Goal: Task Accomplishment & Management: Complete application form

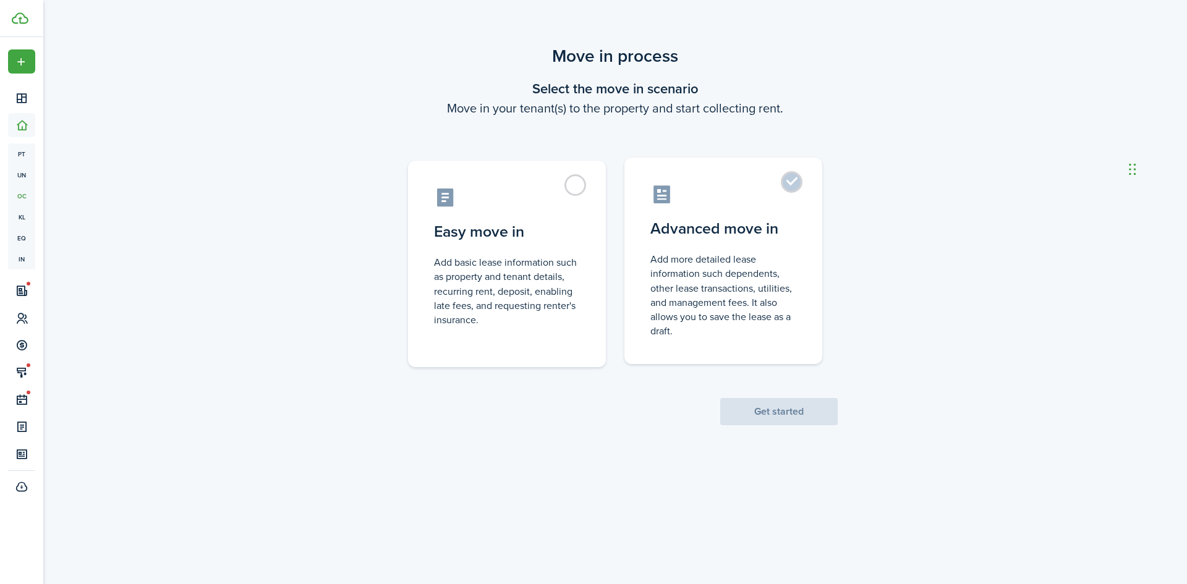
click at [745, 305] on control-radio-card-description "Add more detailed lease information such dependents, other lease transactions, …" at bounding box center [723, 295] width 146 height 86
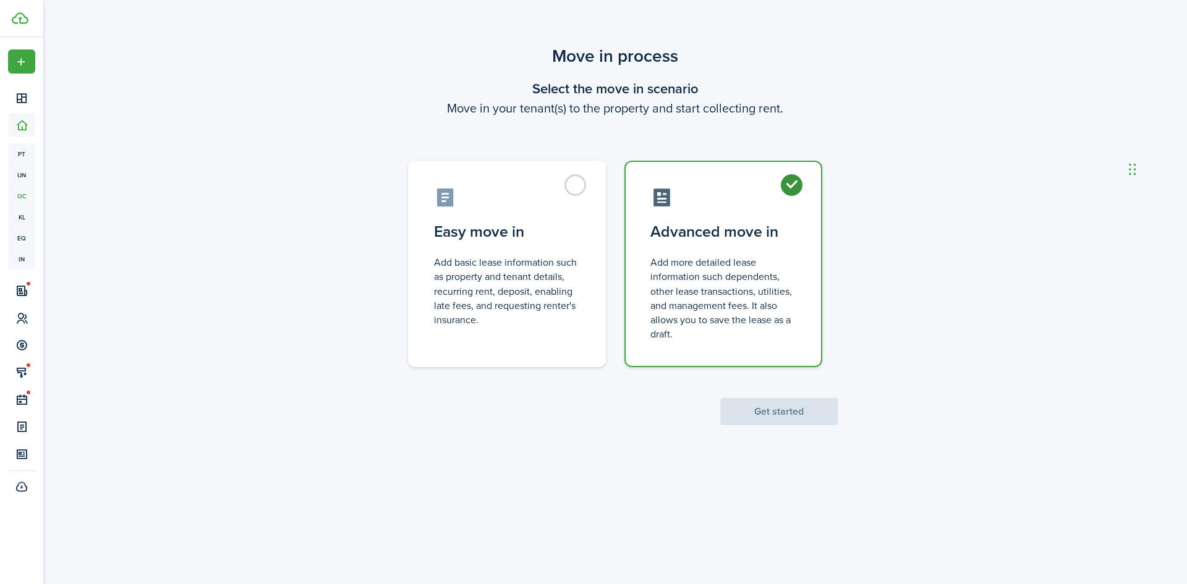
radio input "true"
click at [789, 412] on button "Get started" at bounding box center [778, 411] width 117 height 27
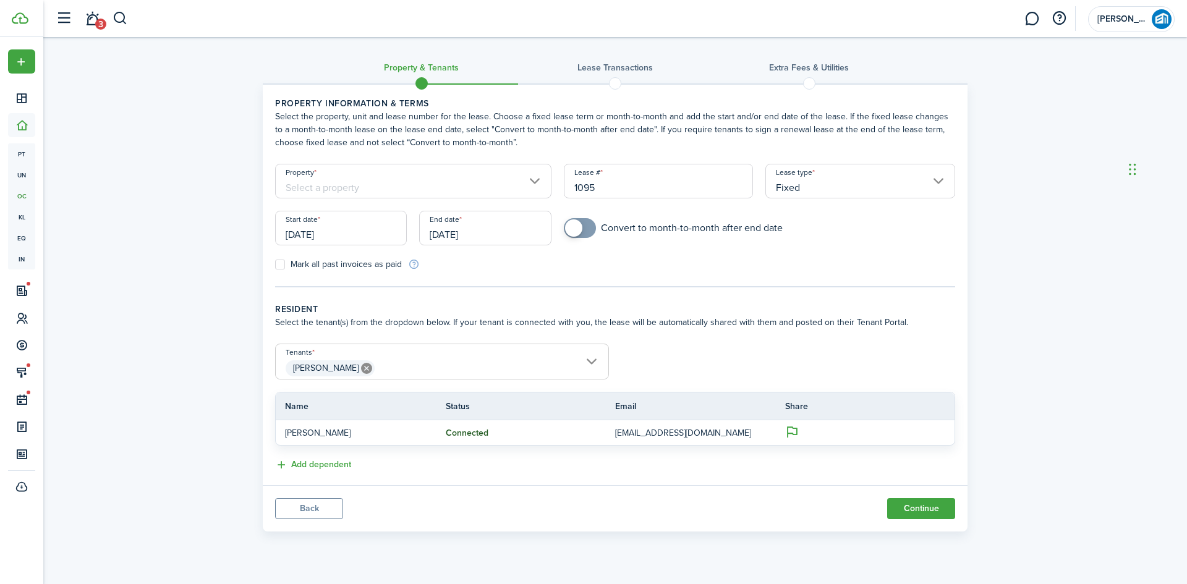
click at [420, 182] on input "Property" at bounding box center [413, 181] width 276 height 35
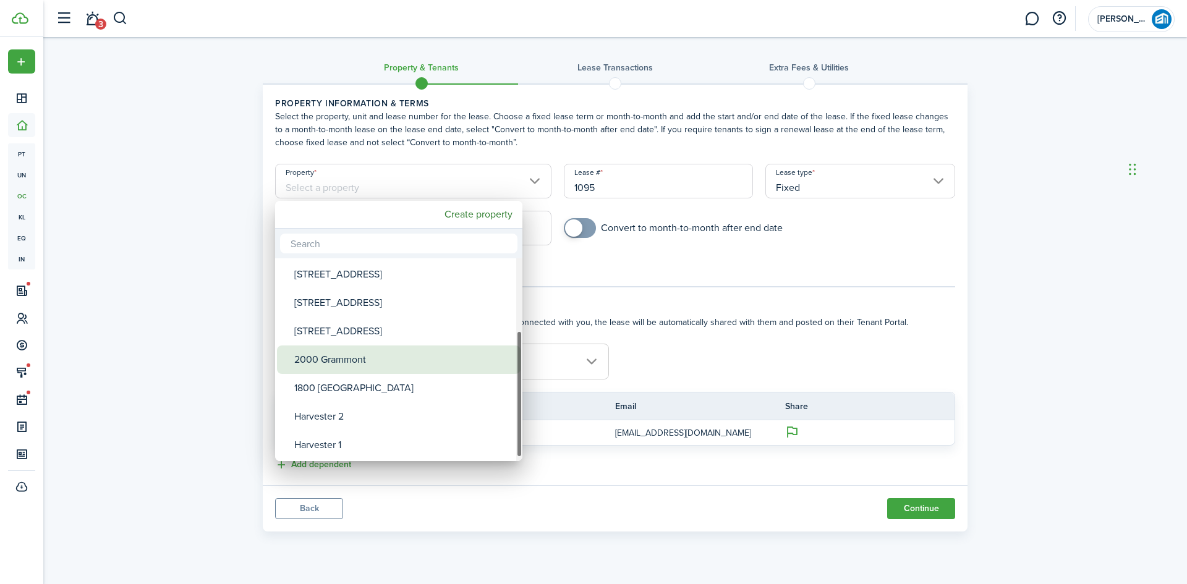
click at [360, 359] on div "2000 Grammont" at bounding box center [403, 360] width 219 height 28
type input "2000 Grammont"
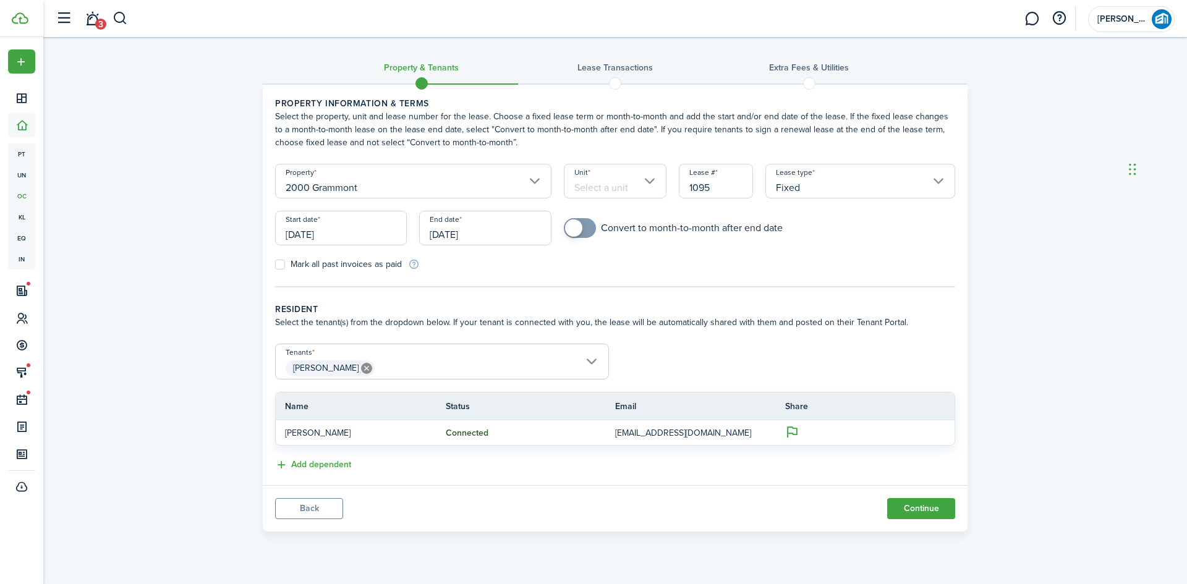
click at [615, 176] on input "Unit" at bounding box center [615, 181] width 103 height 35
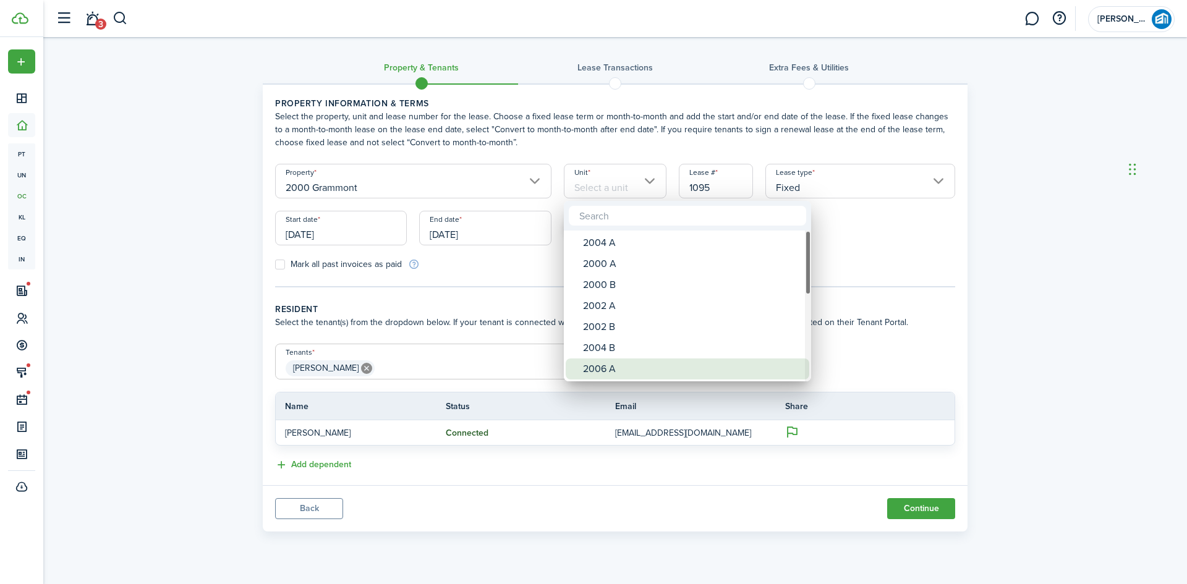
click at [602, 369] on div "2006 A" at bounding box center [692, 369] width 219 height 21
type input "2006 A"
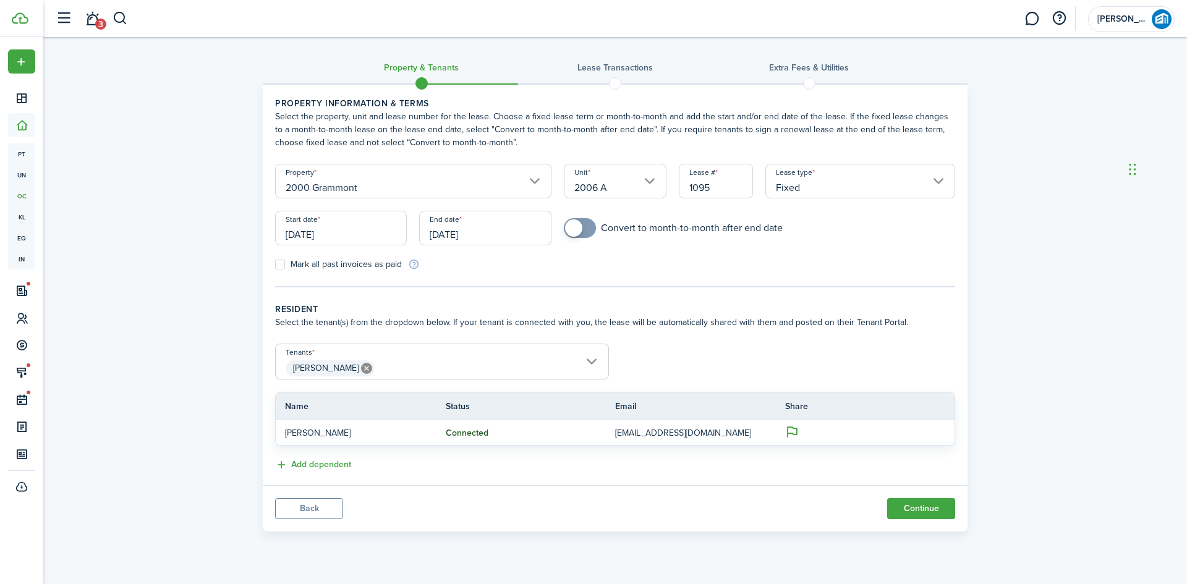
click at [318, 229] on input "[DATE]" at bounding box center [341, 228] width 132 height 35
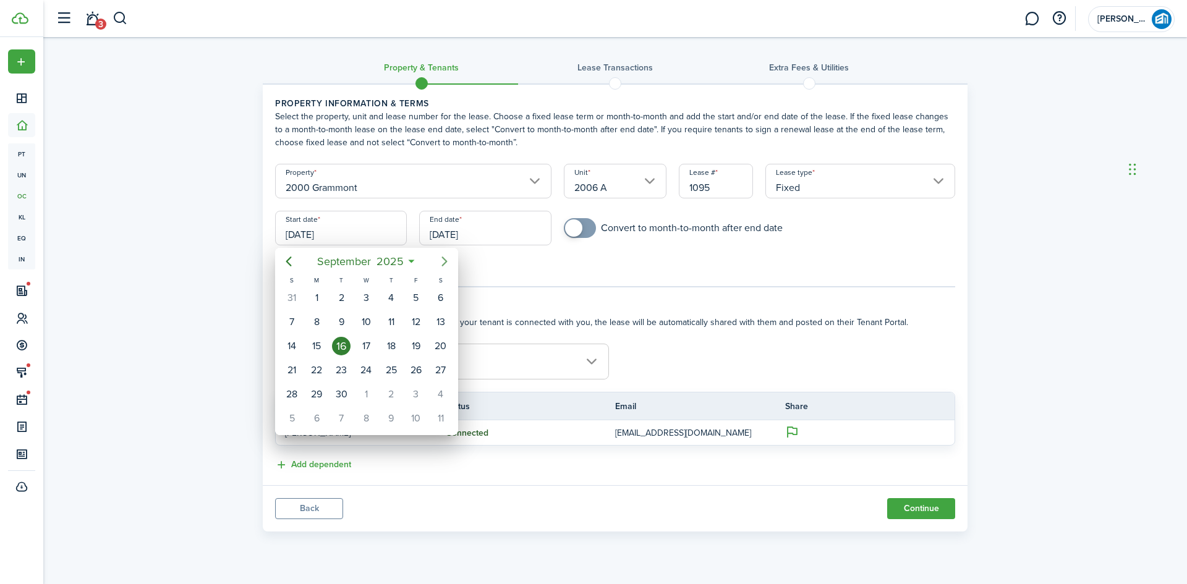
click at [442, 263] on icon "Next page" at bounding box center [444, 261] width 15 height 15
click at [369, 297] on div "1" at bounding box center [366, 298] width 19 height 19
type input "[DATE]"
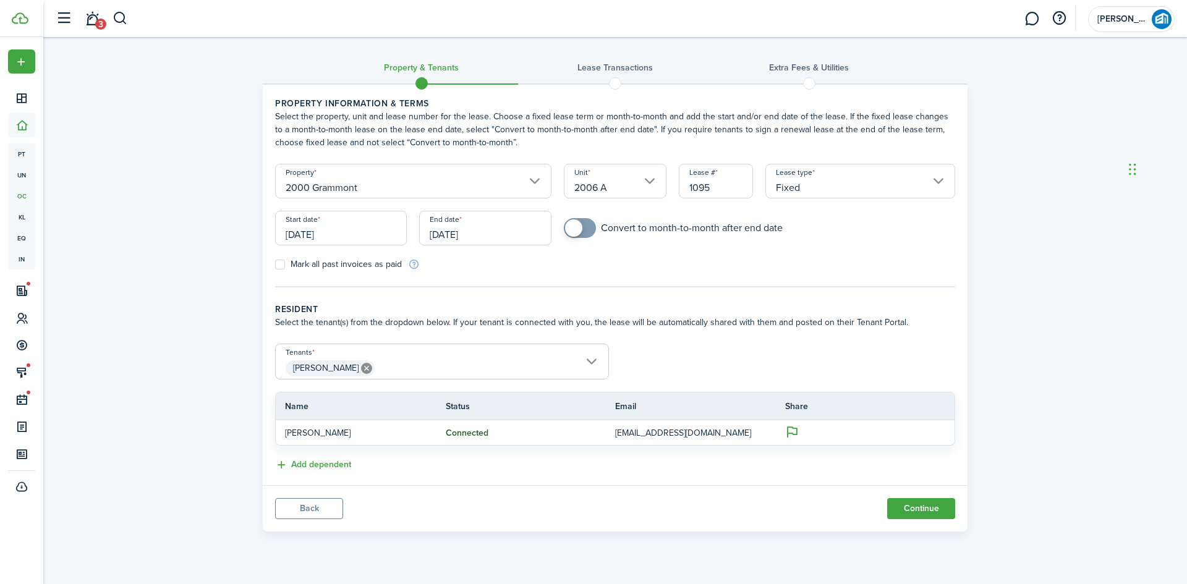
click at [484, 231] on input "[DATE]" at bounding box center [485, 228] width 132 height 35
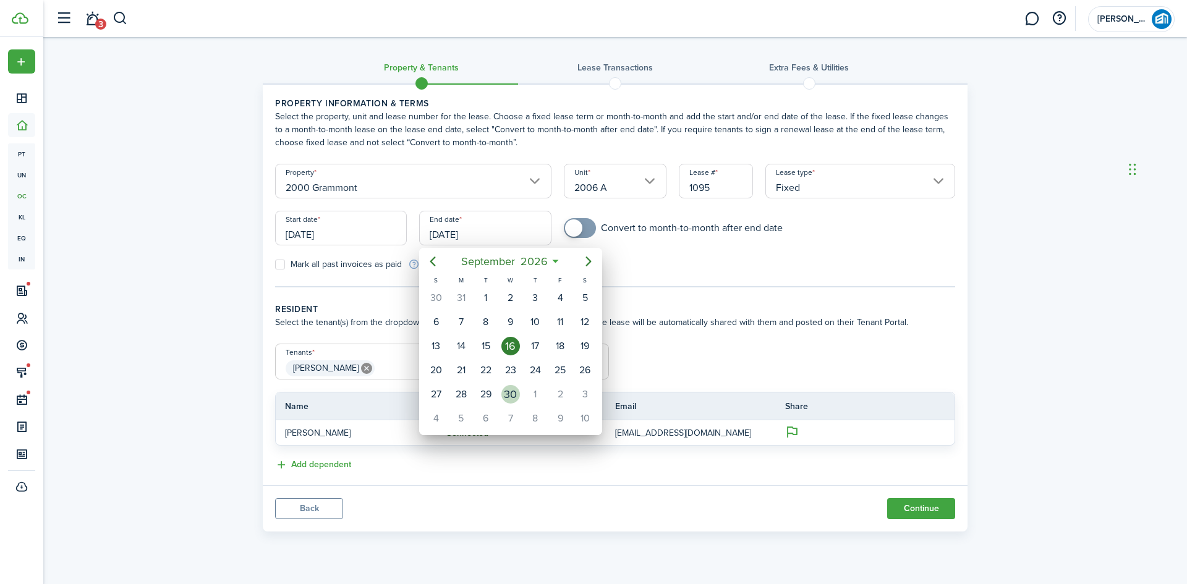
click at [514, 396] on div "30" at bounding box center [510, 394] width 19 height 19
type input "[DATE]"
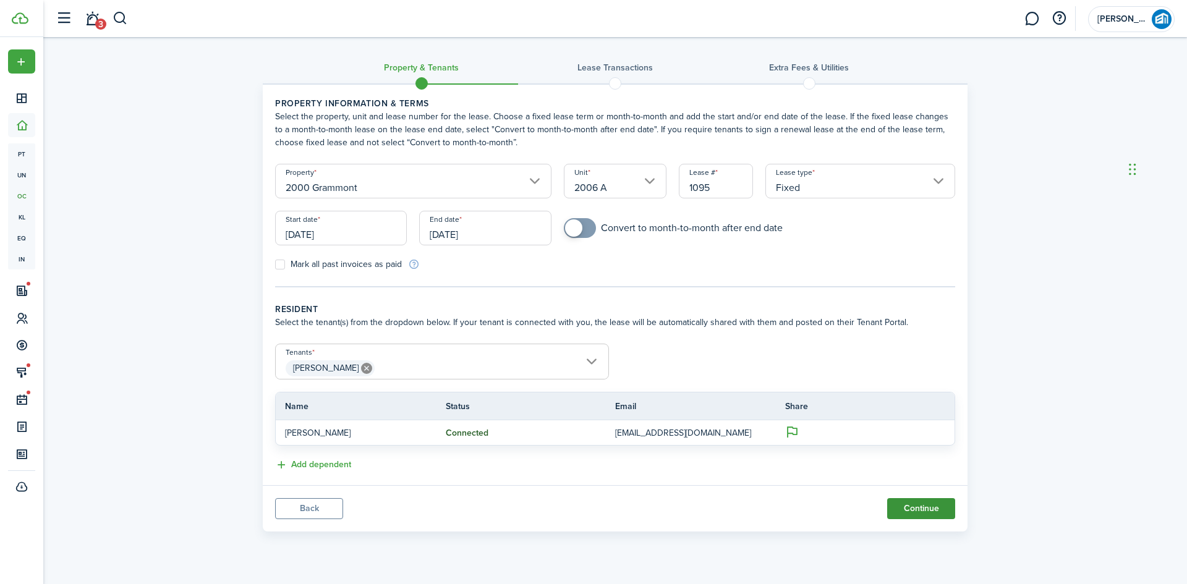
click at [936, 514] on button "Continue" at bounding box center [921, 508] width 68 height 21
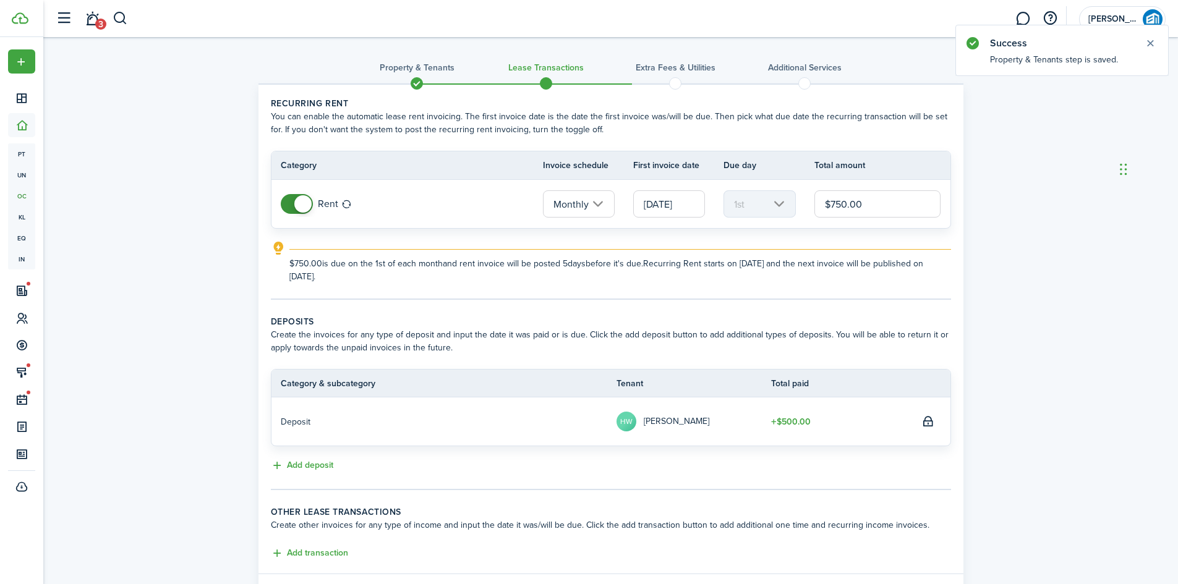
click at [847, 202] on input "$750.00" at bounding box center [877, 203] width 127 height 27
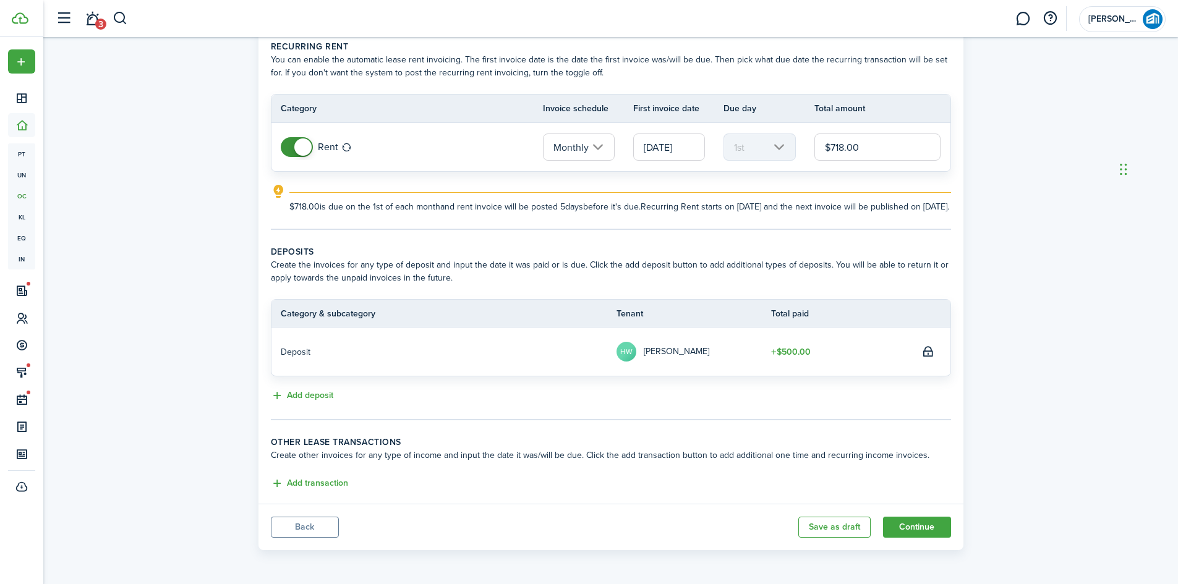
scroll to position [70, 0]
type input "$718.00"
click at [924, 535] on button "Continue" at bounding box center [917, 527] width 68 height 21
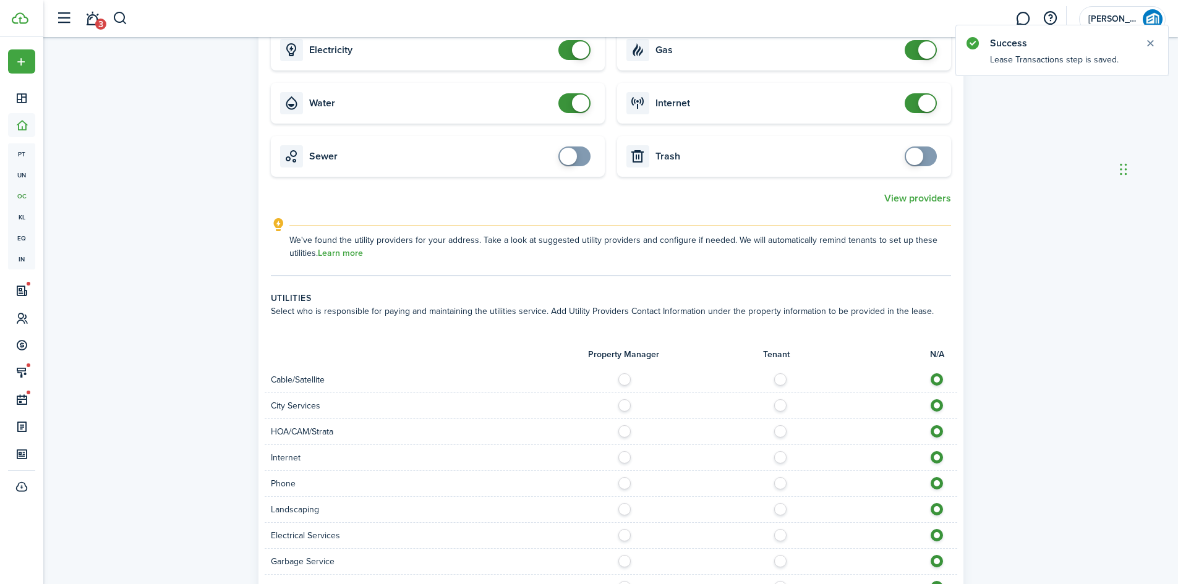
scroll to position [618, 0]
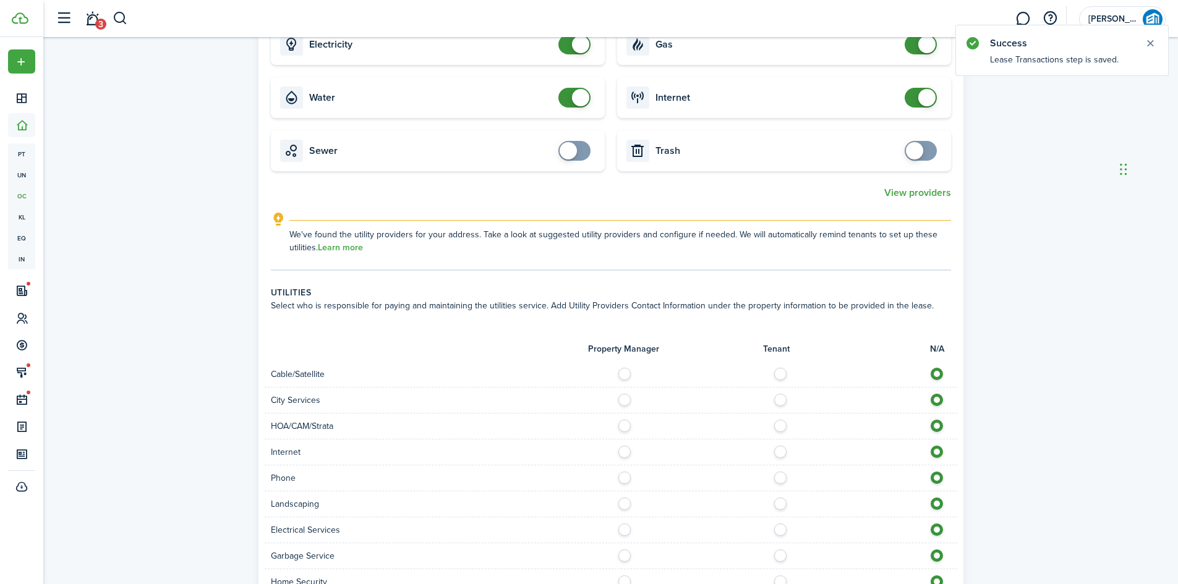
click at [778, 373] on label at bounding box center [784, 371] width 22 height 6
radio input "true"
click at [779, 400] on label at bounding box center [784, 397] width 22 height 6
radio input "true"
click at [779, 451] on label at bounding box center [784, 449] width 22 height 6
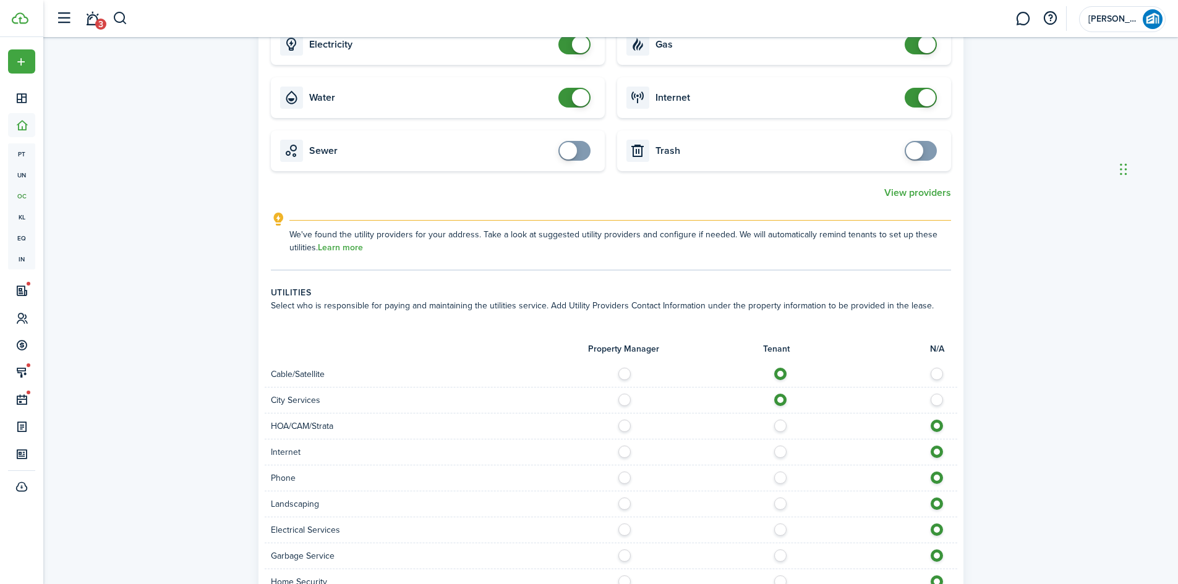
radio input "true"
click at [780, 478] on label at bounding box center [784, 475] width 22 height 6
radio input "true"
click at [780, 528] on label at bounding box center [784, 527] width 22 height 6
radio input "true"
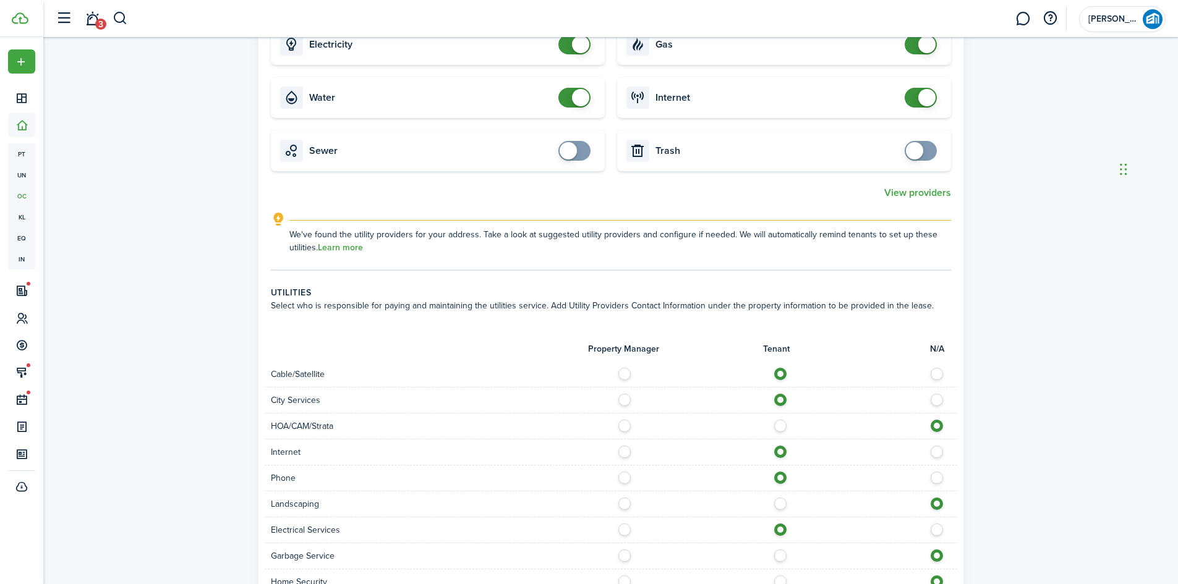
click at [782, 556] on label at bounding box center [784, 553] width 22 height 6
radio input "true"
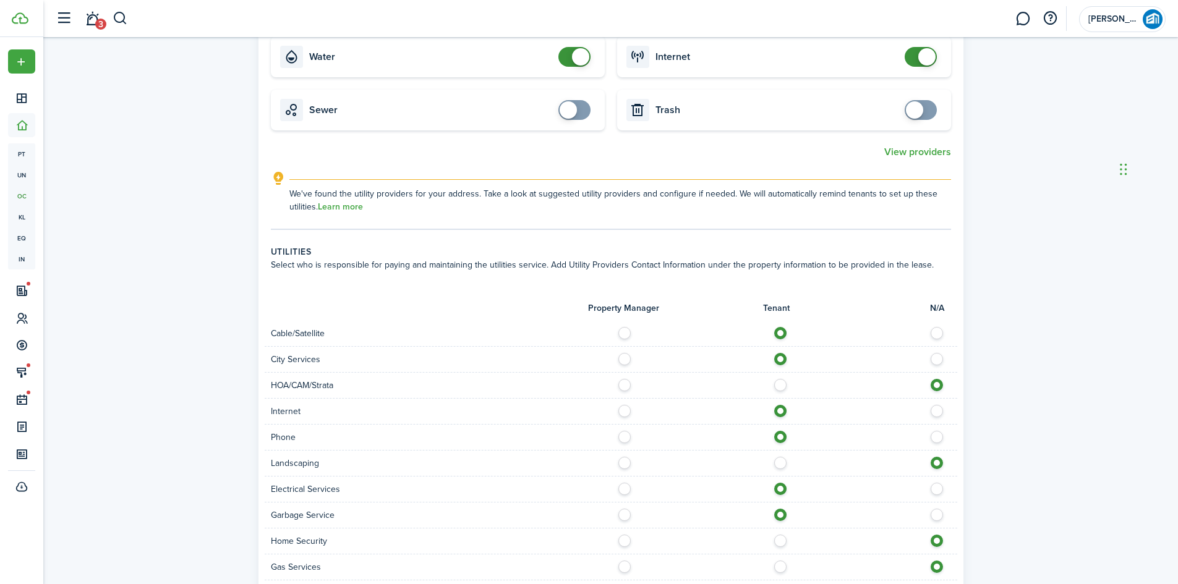
scroll to position [680, 0]
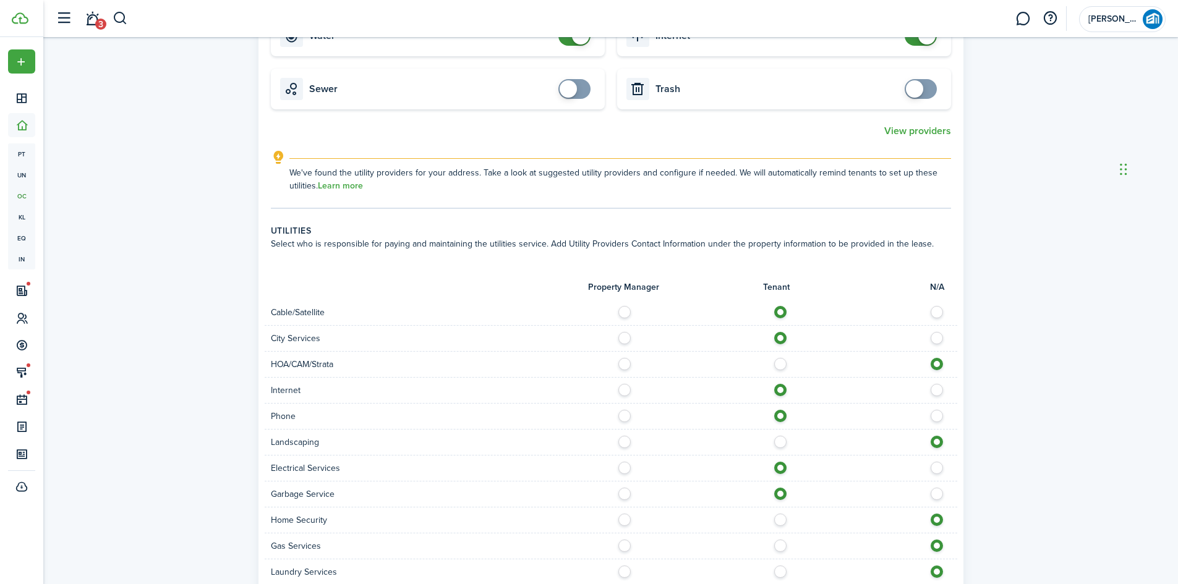
click at [784, 519] on label at bounding box center [784, 517] width 22 height 6
radio input "true"
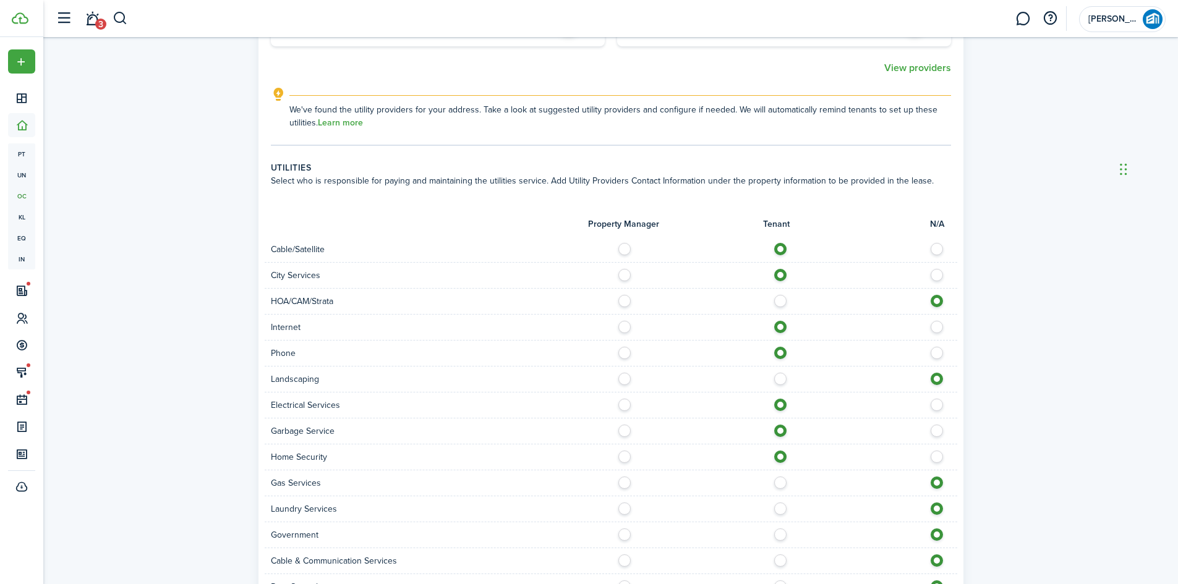
scroll to position [804, 0]
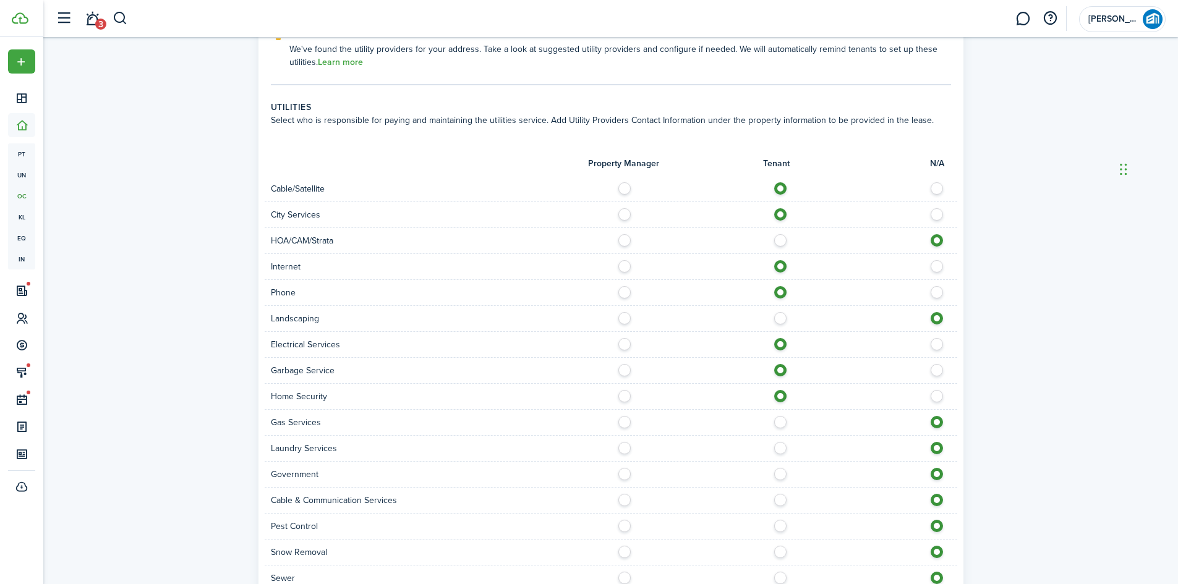
click at [776, 444] on label at bounding box center [784, 445] width 22 height 6
radio input "true"
click at [785, 498] on label at bounding box center [784, 497] width 22 height 6
radio input "true"
click at [781, 525] on label at bounding box center [784, 523] width 22 height 6
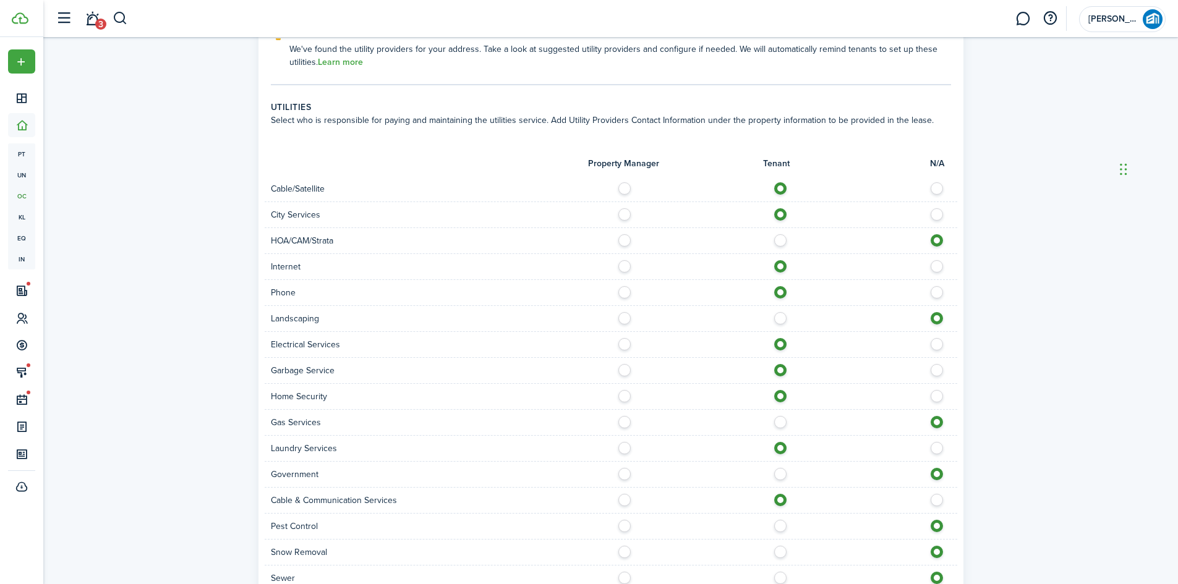
radio input "true"
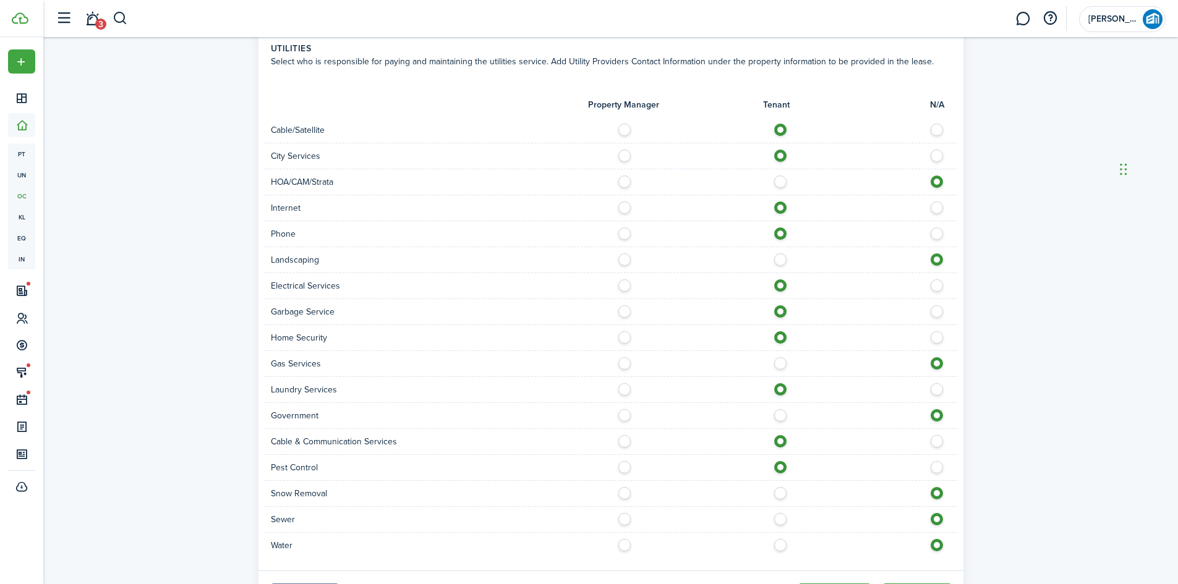
scroll to position [927, 0]
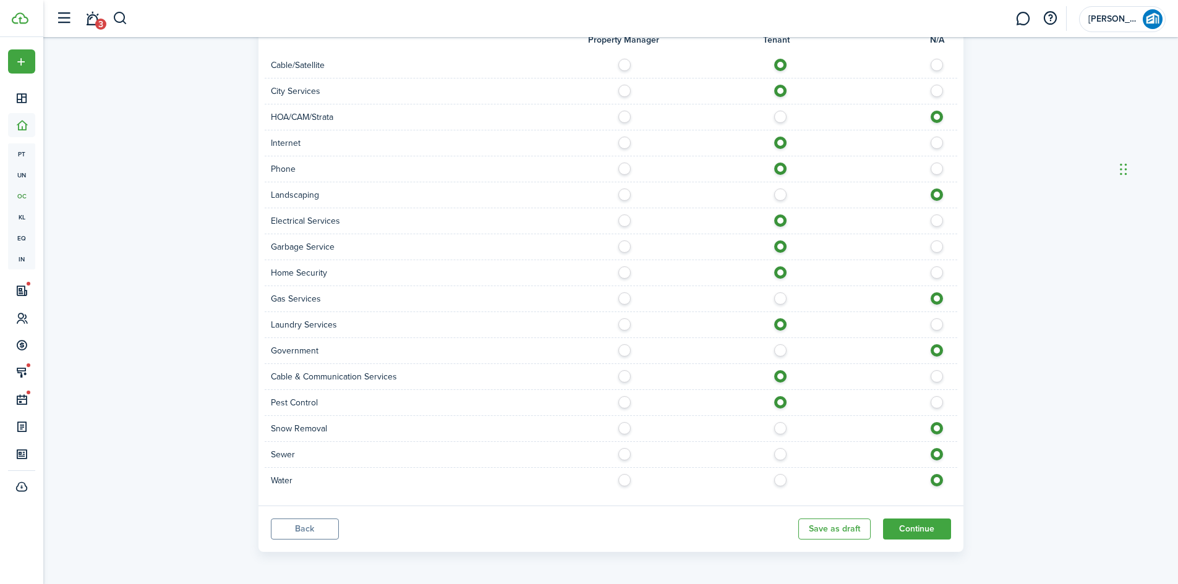
click at [780, 454] on label at bounding box center [784, 451] width 22 height 6
radio input "true"
click at [781, 477] on label at bounding box center [784, 477] width 22 height 6
radio input "true"
click at [933, 532] on button "Continue" at bounding box center [917, 529] width 68 height 21
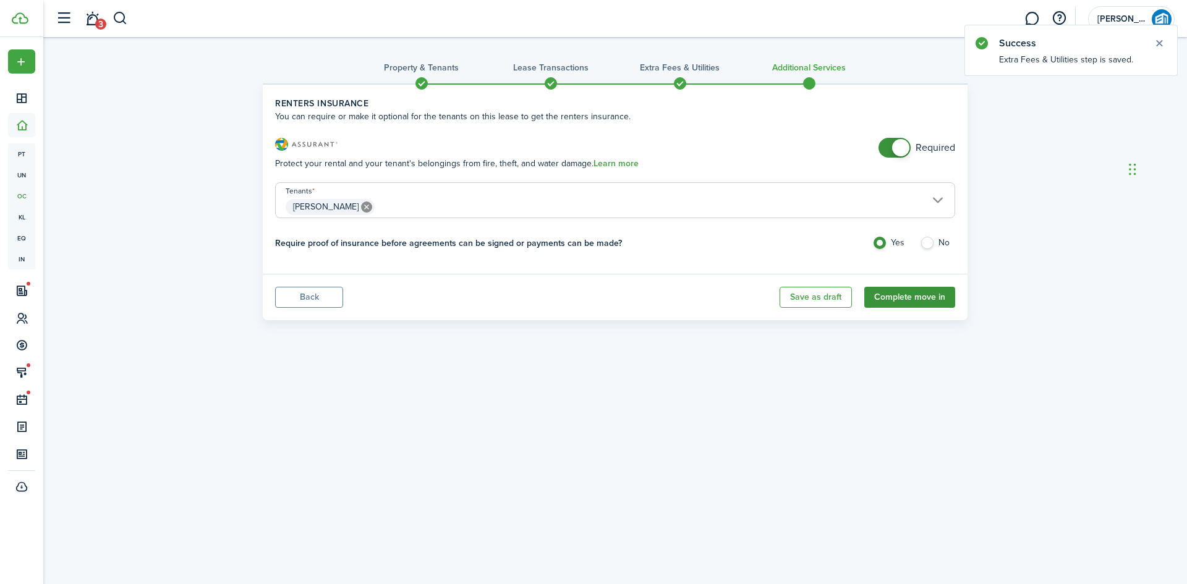
click at [911, 295] on button "Complete move in" at bounding box center [909, 297] width 91 height 21
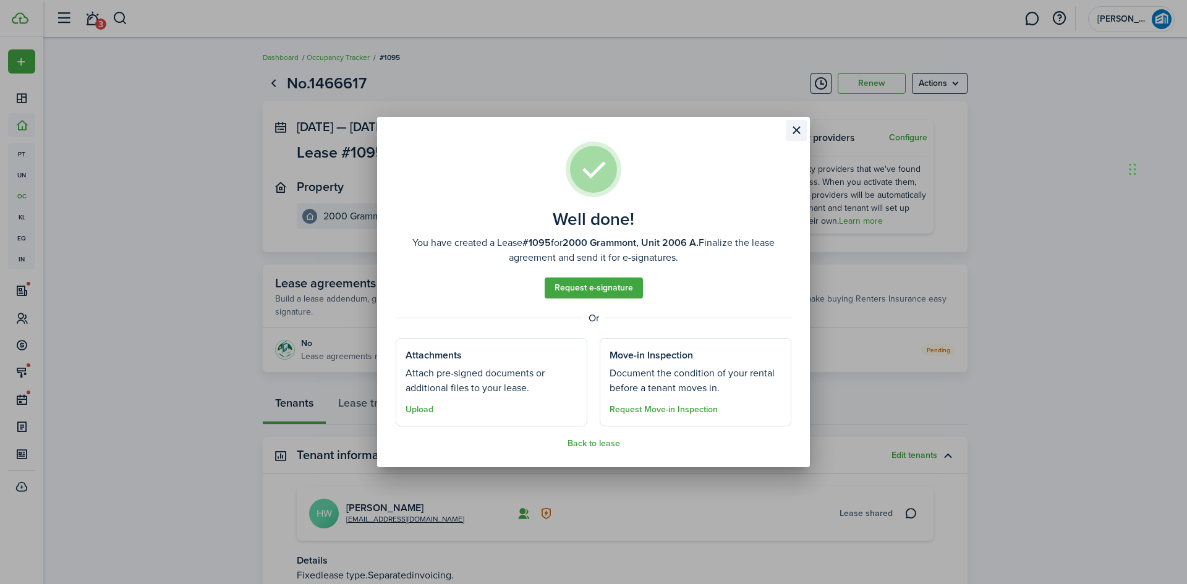
click at [800, 134] on button "Close modal" at bounding box center [796, 130] width 21 height 21
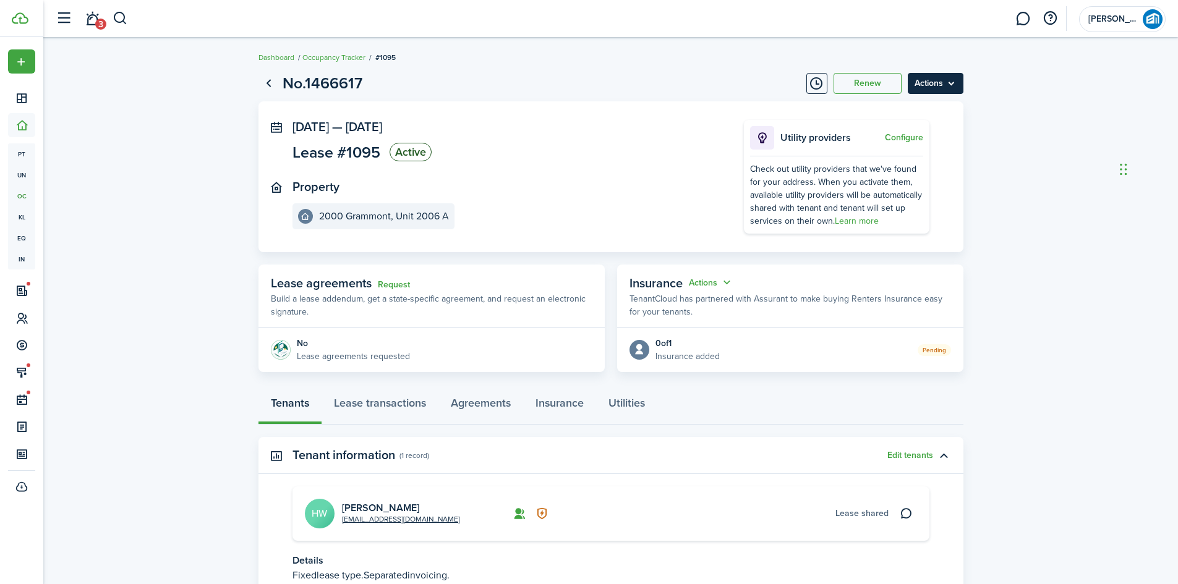
click at [943, 78] on menu-btn "Actions" at bounding box center [935, 83] width 56 height 21
click at [944, 74] on menu-btn "Actions" at bounding box center [935, 83] width 56 height 21
click at [394, 281] on link "Request" at bounding box center [394, 285] width 32 height 10
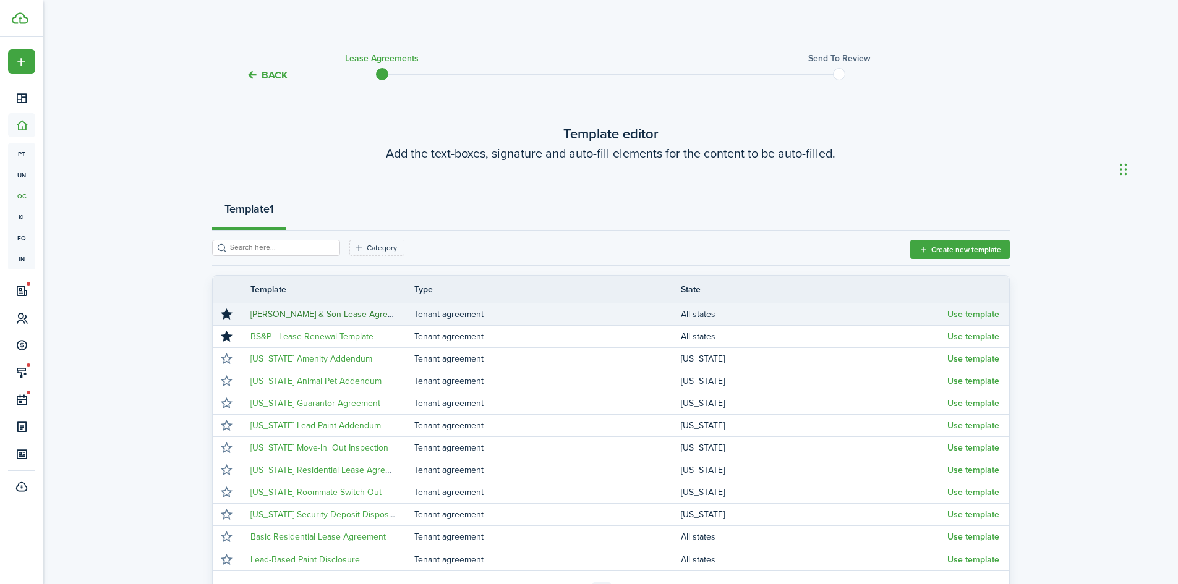
click at [340, 313] on link "[PERSON_NAME] & Son Lease Agreement" at bounding box center [330, 314] width 161 height 13
